Goal: Register for event/course

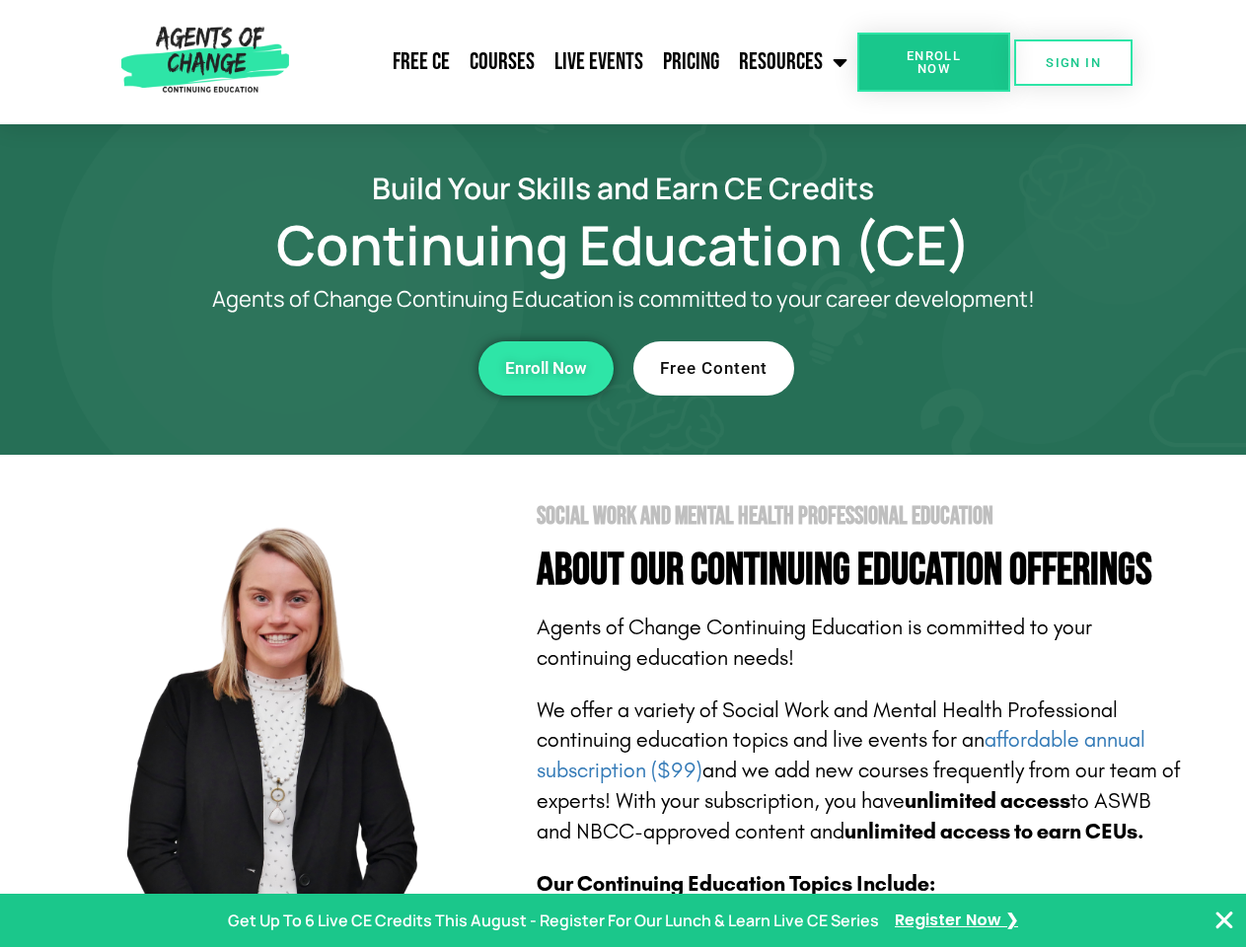
click at [623, 474] on section "Social Work and Mental Health Professional Education About Our Continuing Educa…" at bounding box center [623, 869] width 1246 height 829
click at [934, 62] on span "Enroll Now" at bounding box center [934, 62] width 90 height 26
click at [1074, 62] on span "SIGN IN" at bounding box center [1073, 62] width 55 height 13
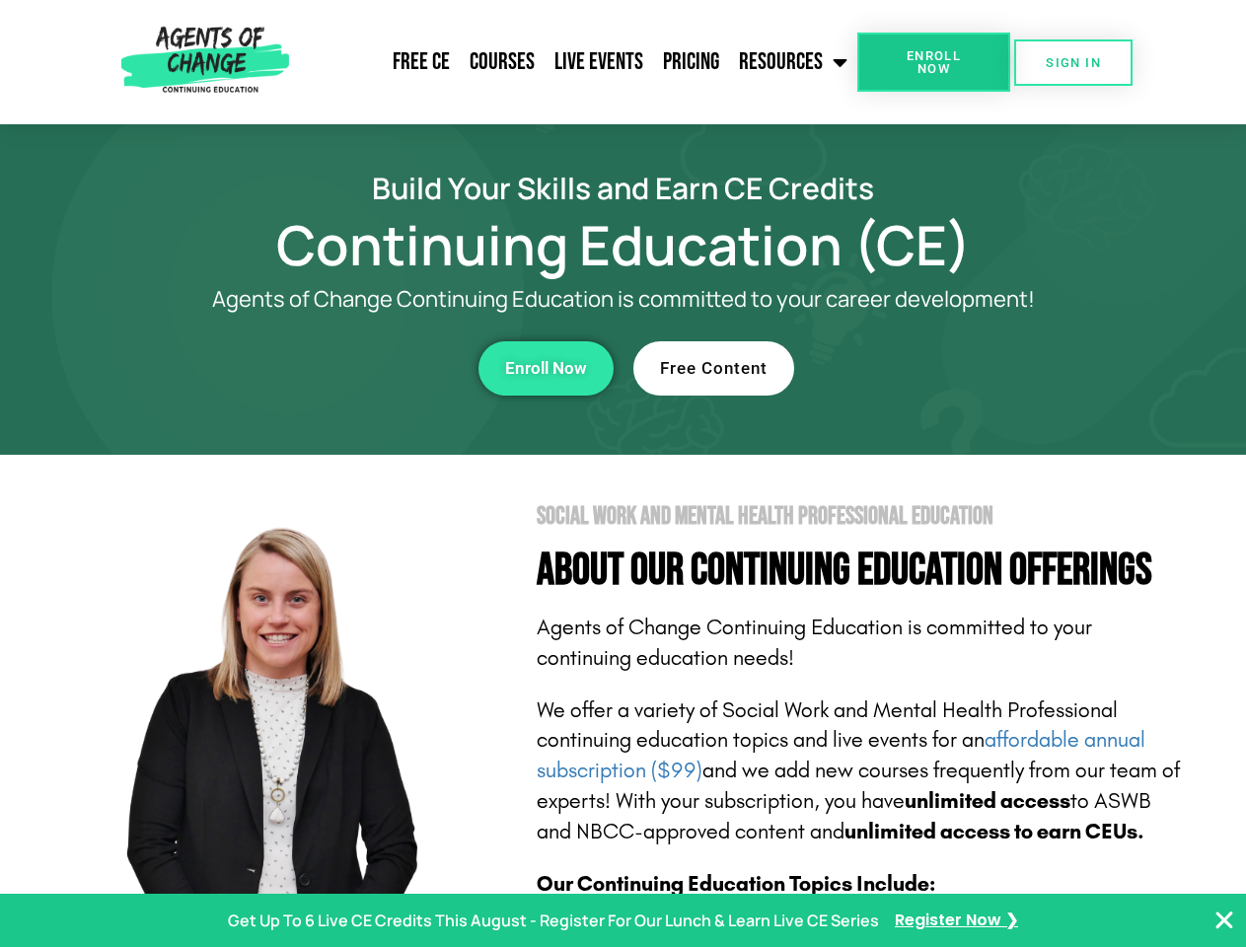
click at [342, 368] on div "Enroll Now" at bounding box center [342, 368] width 543 height 54
click at [546, 368] on span "Enroll Now" at bounding box center [546, 368] width 82 height 17
click at [905, 368] on div "Free Content" at bounding box center [905, 368] width 543 height 54
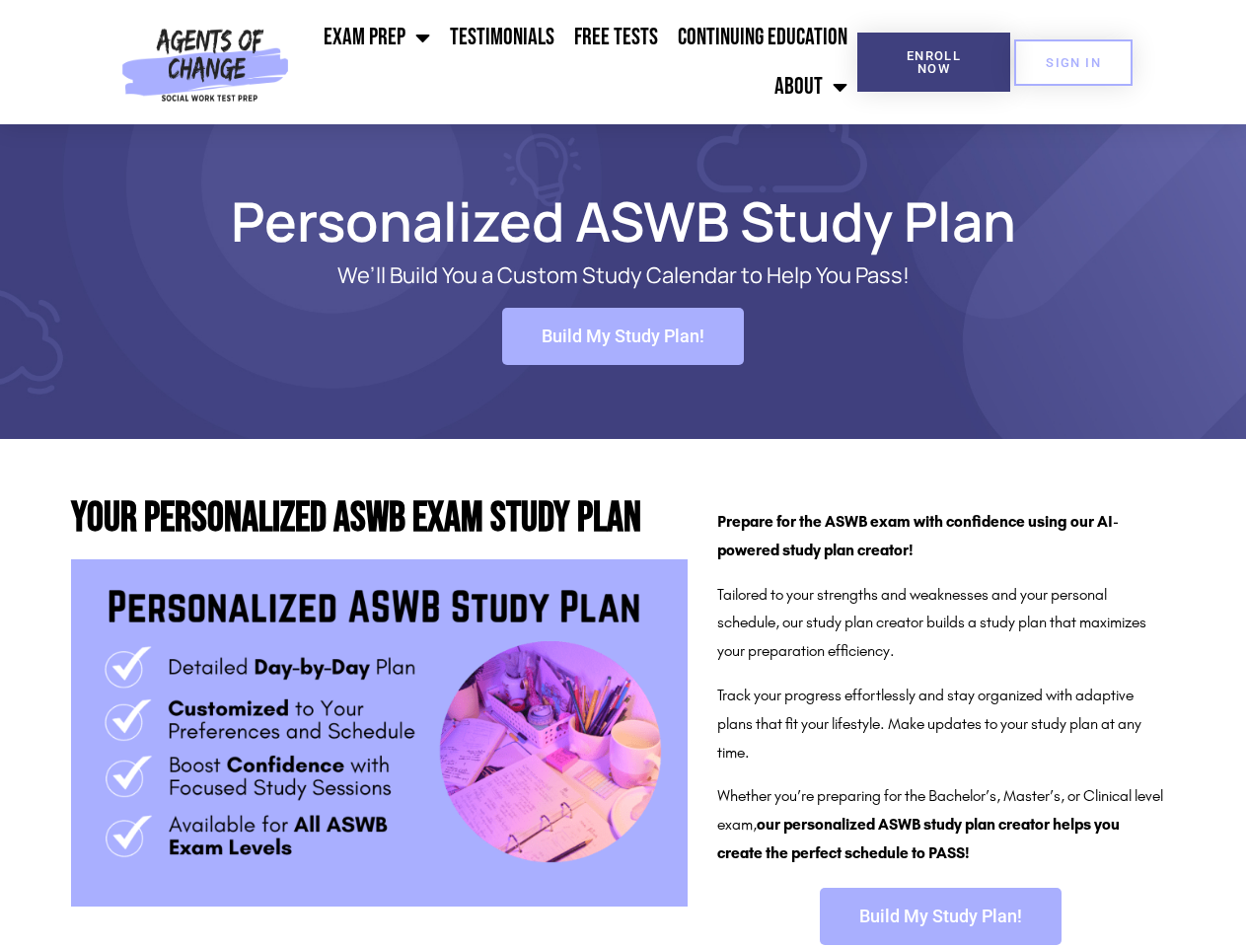
click at [577, 62] on ul "Exam Prep BSW Exam Prep: ASWB Bachelors Level Exam LMSW Exam Prep: ASWB Masters…" at bounding box center [577, 62] width 561 height 99
